Goal: Find specific page/section: Find specific page/section

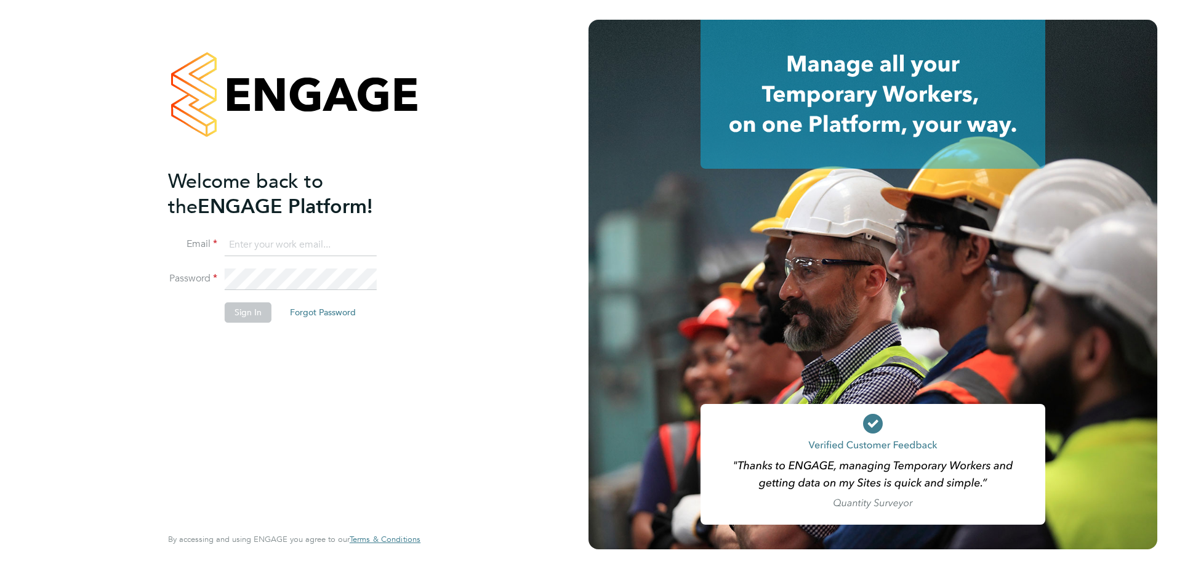
type input "hannah@boden-group.co.uk"
click at [239, 315] on button "Sign In" at bounding box center [248, 312] width 47 height 20
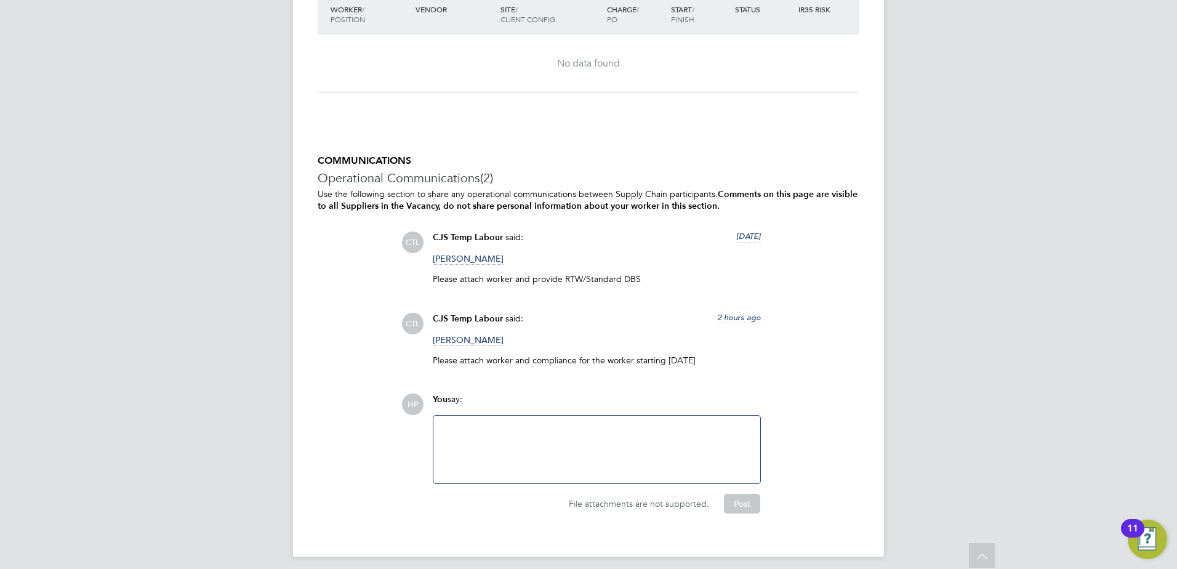
scroll to position [2195, 0]
